Goal: Task Accomplishment & Management: Manage account settings

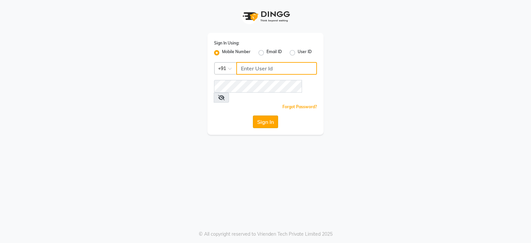
type input "9322933631"
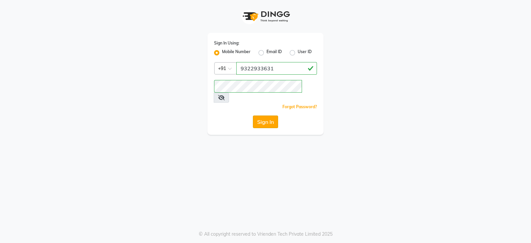
click at [267, 116] on button "Sign In" at bounding box center [265, 122] width 25 height 13
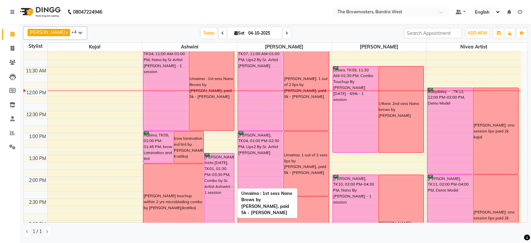
scroll to position [139, 0]
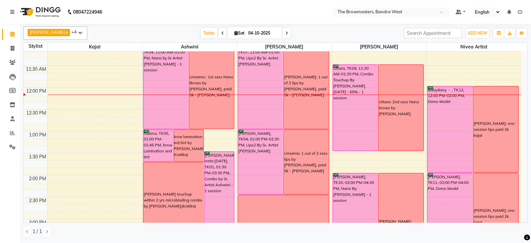
click at [287, 33] on icon at bounding box center [287, 33] width 3 height 4
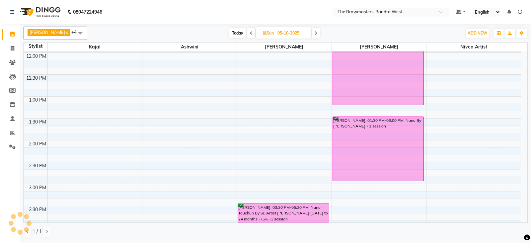
scroll to position [174, 0]
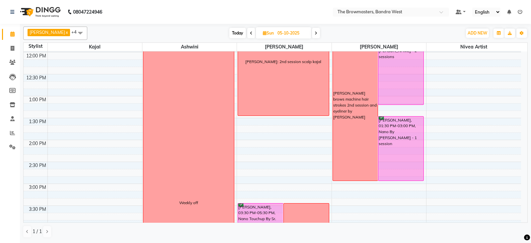
click at [317, 34] on icon at bounding box center [316, 33] width 3 height 4
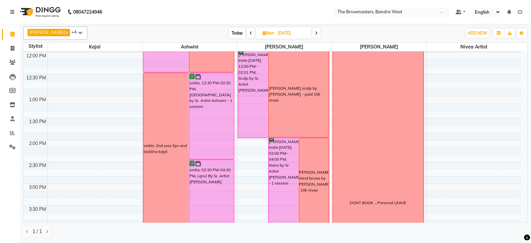
click at [318, 34] on icon at bounding box center [316, 33] width 3 height 4
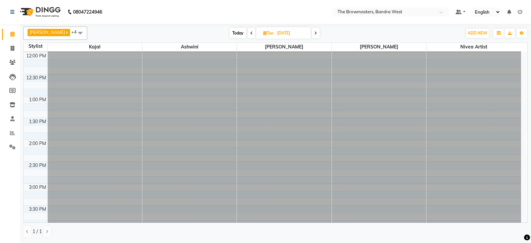
scroll to position [0, 0]
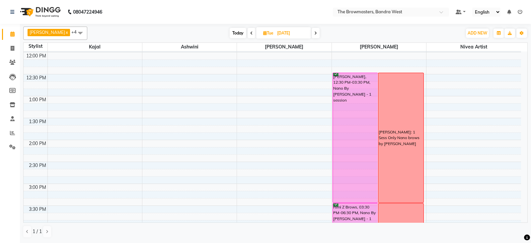
click at [317, 34] on icon at bounding box center [315, 33] width 3 height 4
type input "[DATE]"
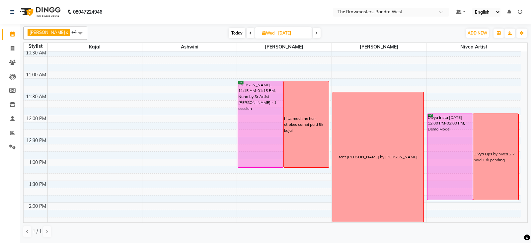
scroll to position [217, 0]
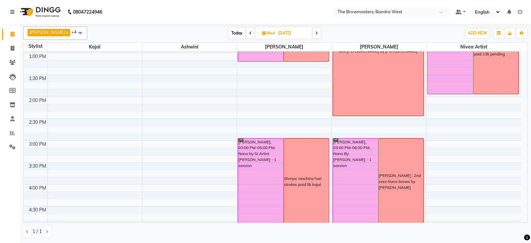
click at [266, 33] on icon at bounding box center [264, 33] width 4 height 4
select select "10"
select select "2025"
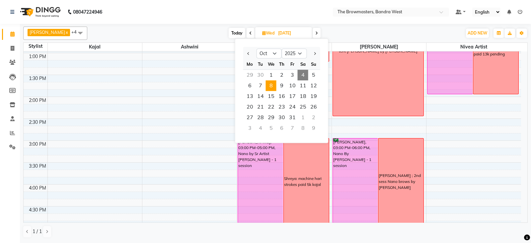
click at [301, 72] on span "4" at bounding box center [303, 75] width 11 height 11
type input "04-10-2025"
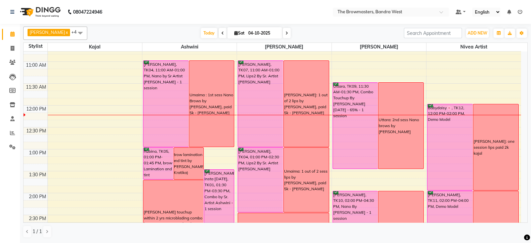
scroll to position [126, 0]
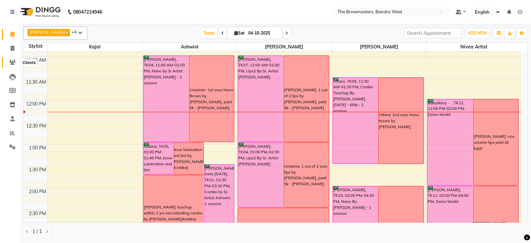
click at [11, 62] on icon at bounding box center [12, 62] width 6 height 5
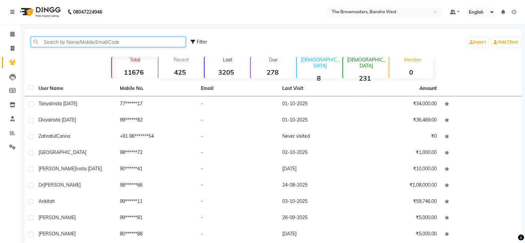
click at [82, 41] on input "text" at bounding box center [108, 42] width 155 height 10
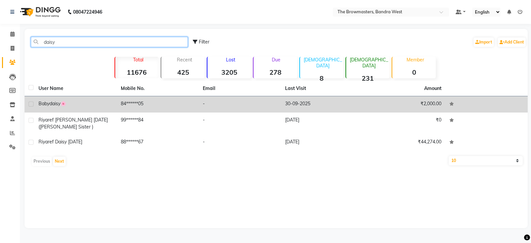
type input "daisy"
click at [59, 101] on span "Babydaisy🌸" at bounding box center [53, 104] width 28 height 6
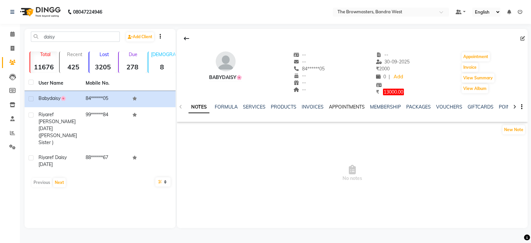
scroll to position [0, 98]
click at [432, 107] on link "FORMS" at bounding box center [431, 107] width 17 height 6
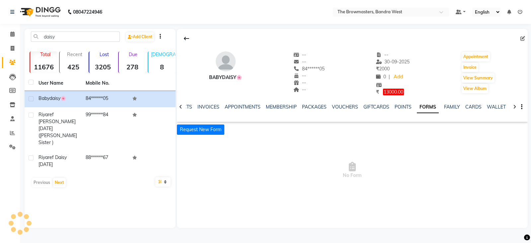
scroll to position [0, 42]
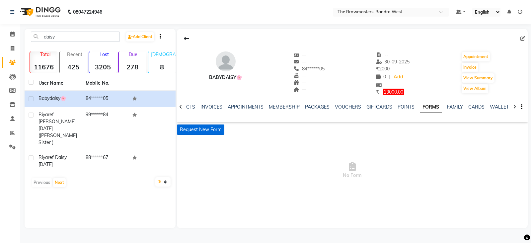
click at [210, 133] on button "Request New Form" at bounding box center [200, 129] width 47 height 10
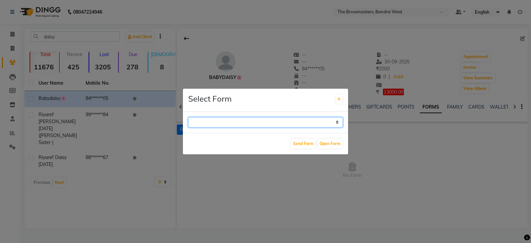
click at [219, 123] on select "Paramedical Consent Form Lips Consent Form Eyeliner Consent Form Brows Consent …" at bounding box center [265, 122] width 155 height 10
select select "208"
click at [188, 117] on select "Paramedical Consent Form Lips Consent Form Eyeliner Consent Form Brows Consent …" at bounding box center [265, 122] width 155 height 10
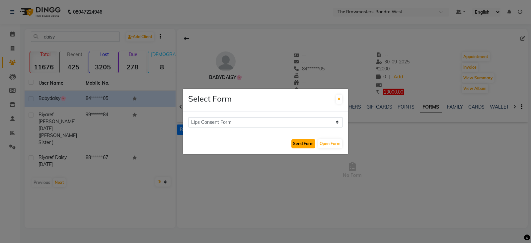
click at [298, 142] on button "Send Form" at bounding box center [303, 143] width 24 height 9
select select
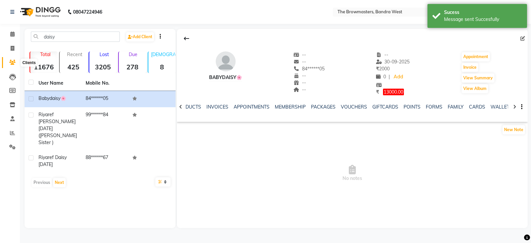
click at [12, 63] on icon at bounding box center [12, 62] width 6 height 5
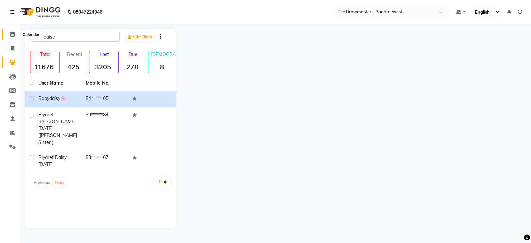
click at [10, 35] on icon at bounding box center [12, 34] width 4 height 5
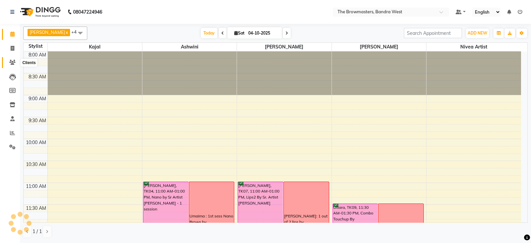
scroll to position [174, 0]
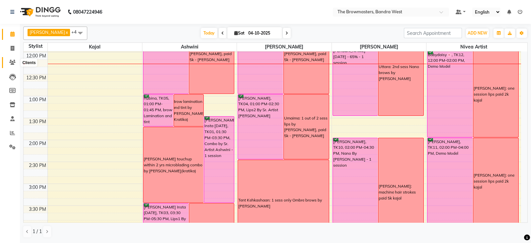
click at [8, 65] on span at bounding box center [13, 63] width 12 height 8
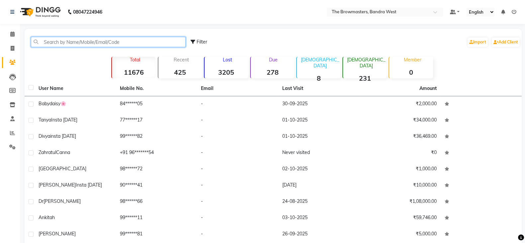
click at [49, 40] on input "text" at bounding box center [108, 42] width 155 height 10
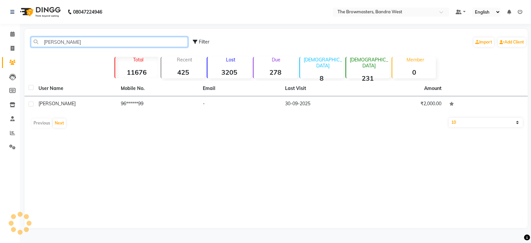
type input "[PERSON_NAME]"
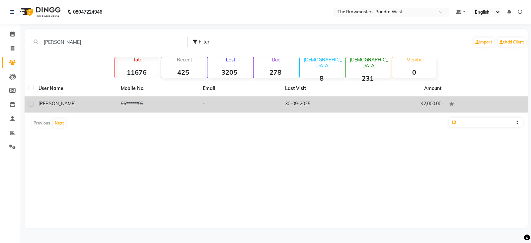
click at [49, 102] on span "[PERSON_NAME]" at bounding box center [57, 104] width 37 height 6
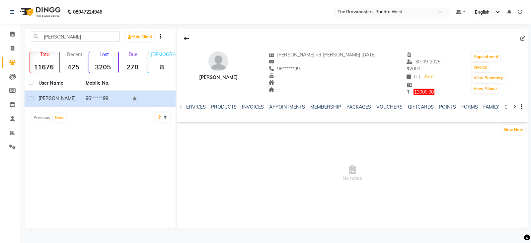
scroll to position [0, 98]
click at [426, 105] on link "FORMS" at bounding box center [431, 107] width 17 height 6
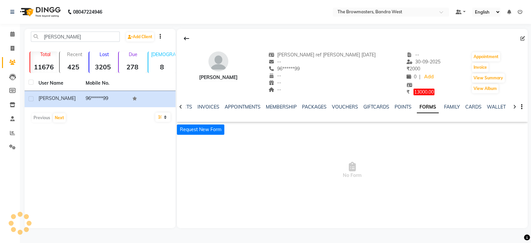
scroll to position [0, 42]
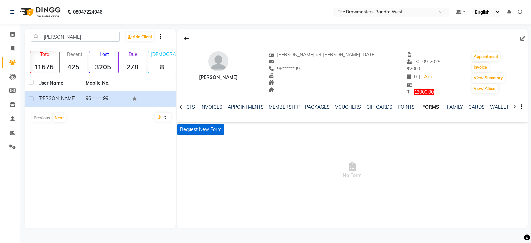
click at [217, 130] on button "Request New Form" at bounding box center [200, 129] width 47 height 10
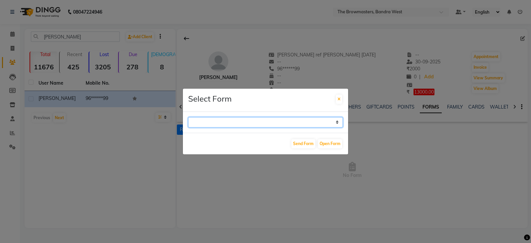
click at [257, 119] on select "Paramedical Consent Form Lips Consent Form Eyeliner Consent Form Brows Consent …" at bounding box center [265, 122] width 155 height 10
select select "208"
click at [188, 117] on select "Paramedical Consent Form Lips Consent Form Eyeliner Consent Form Brows Consent …" at bounding box center [265, 122] width 155 height 10
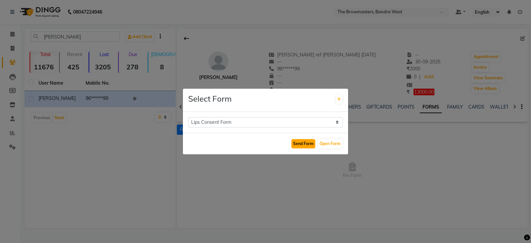
click at [302, 144] on button "Send Form" at bounding box center [303, 143] width 24 height 9
select select
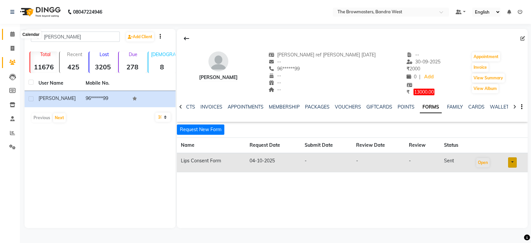
click at [10, 34] on span at bounding box center [13, 35] width 12 height 8
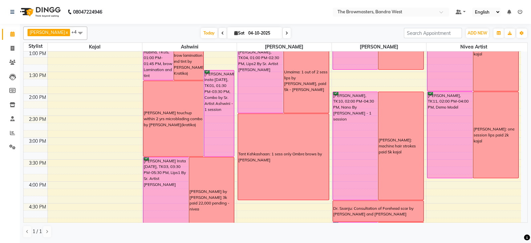
scroll to position [221, 0]
click at [481, 32] on span "ADD NEW" at bounding box center [478, 33] width 20 height 5
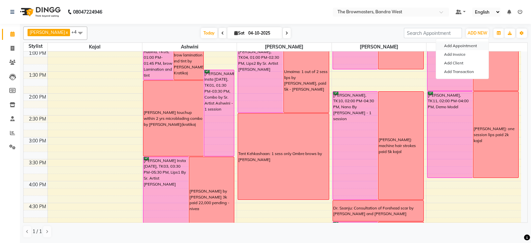
click at [475, 42] on button "Add Appointment" at bounding box center [462, 45] width 52 height 9
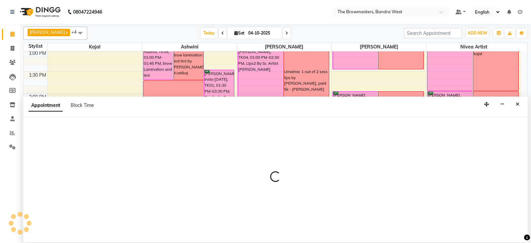
select select "540"
select select "tentative"
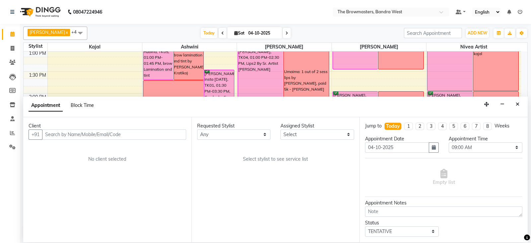
click at [88, 107] on span "Block Time" at bounding box center [82, 105] width 23 height 6
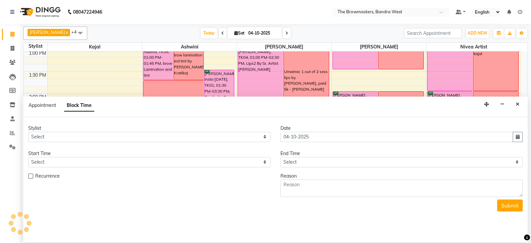
scroll to position [174, 0]
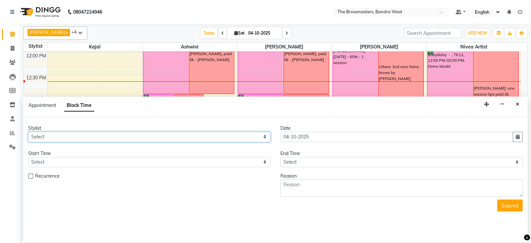
click at [53, 137] on select "Select Ashmeey Singghai Ashwini [PERSON_NAME] Jyoti Kajal [PERSON_NAME] [PERSON…" at bounding box center [149, 137] width 242 height 10
select select "64307"
click at [28, 132] on select "Select Ashmeey Singghai Ashwini [PERSON_NAME] Jyoti Kajal [PERSON_NAME] [PERSON…" at bounding box center [149, 137] width 242 height 10
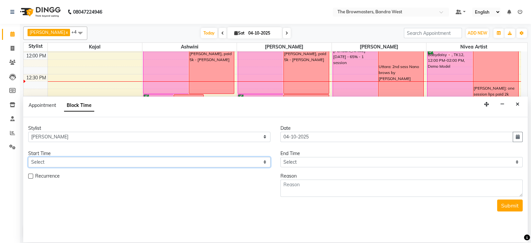
click at [47, 163] on select "Select 09:00 AM 09:15 AM 09:30 AM 09:45 AM 10:00 AM 10:15 AM 10:30 AM 10:45 AM …" at bounding box center [149, 162] width 242 height 10
select select "975"
click at [28, 157] on select "Select 09:00 AM 09:15 AM 09:30 AM 09:45 AM 10:00 AM 10:15 AM 10:30 AM 10:45 AM …" at bounding box center [149, 162] width 242 height 10
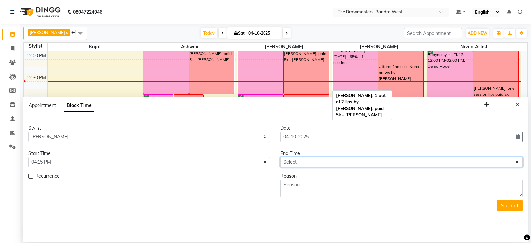
drag, startPoint x: 291, startPoint y: 160, endPoint x: 298, endPoint y: 113, distance: 47.9
click at [298, 113] on app-booking "Appointment Block Time Stylist Select Ashmeey Singghai Ashwini [PERSON_NAME] Jy…" at bounding box center [275, 170] width 505 height 146
select select "1095"
click at [281, 157] on select "Select 09:00 AM 09:15 AM 09:30 AM 09:45 AM 10:00 AM 10:15 AM 10:30 AM 10:45 AM …" at bounding box center [402, 162] width 242 height 10
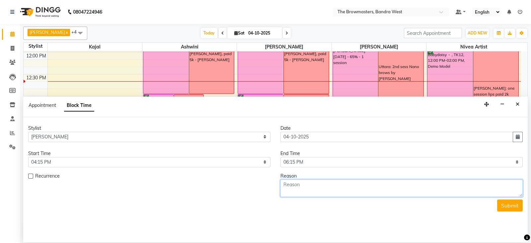
click at [294, 188] on textarea at bounding box center [402, 188] width 242 height 17
click at [294, 188] on textarea "[PERSON_NAME]: 1st session [DATE]" at bounding box center [402, 188] width 242 height 17
click at [365, 182] on textarea "[PERSON_NAME] : 1st session [DATE]" at bounding box center [402, 188] width 242 height 17
type textarea "[PERSON_NAME] : 1st session [DATE] machine strokes touch up [PERSON_NAME]"
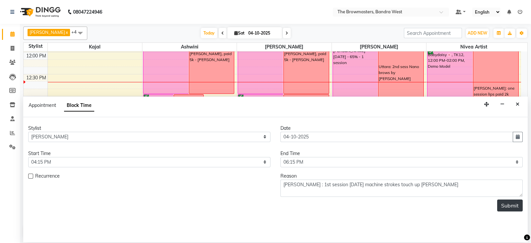
click at [512, 202] on button "Submit" at bounding box center [510, 206] width 26 height 12
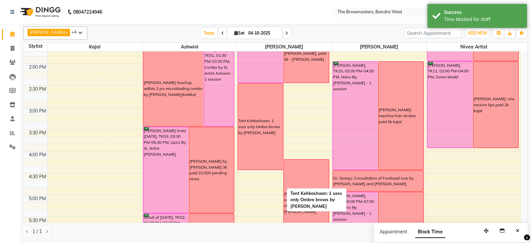
scroll to position [269, 0]
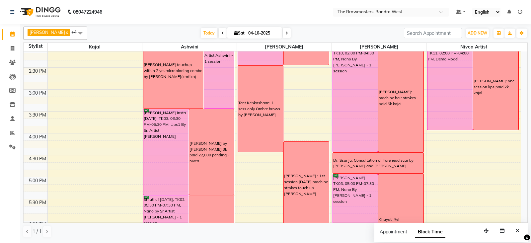
click at [287, 30] on span at bounding box center [287, 33] width 8 height 10
type input "05-10-2025"
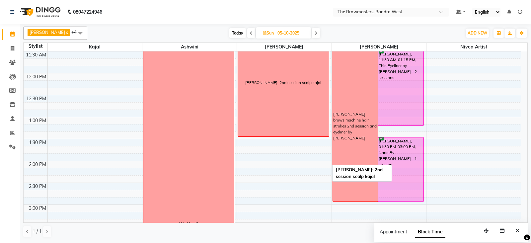
scroll to position [154, 0]
click at [267, 33] on icon at bounding box center [265, 33] width 4 height 4
select select "10"
select select "2025"
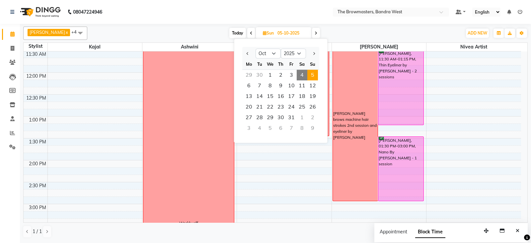
click at [265, 33] on icon at bounding box center [265, 33] width 4 height 4
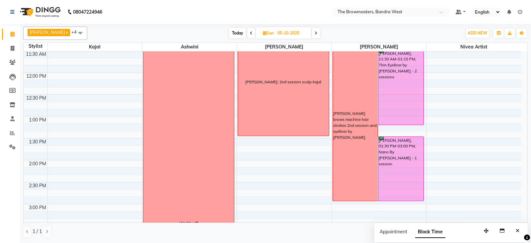
click at [265, 31] on icon at bounding box center [265, 33] width 4 height 4
select select "10"
select select "2025"
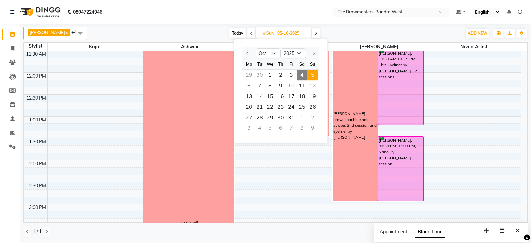
click at [302, 73] on span "4" at bounding box center [302, 75] width 11 height 11
type input "04-10-2025"
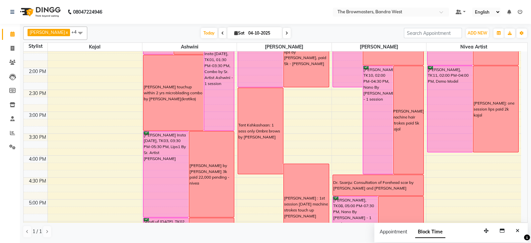
scroll to position [266, 0]
